Goal: Information Seeking & Learning: Learn about a topic

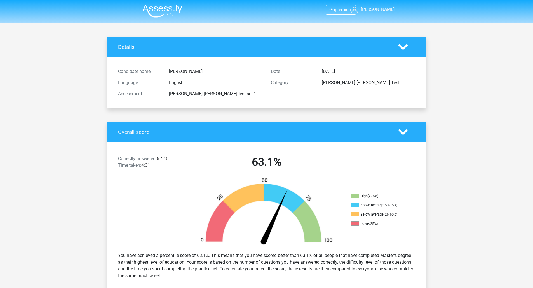
scroll to position [978, 0]
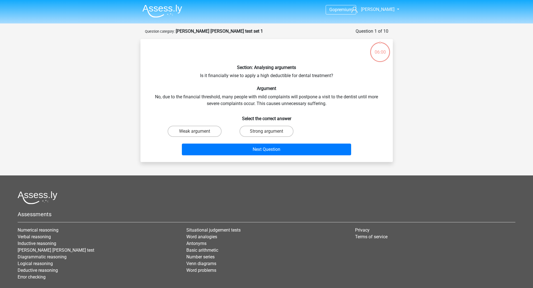
scroll to position [28, 0]
